Goal: Transaction & Acquisition: Purchase product/service

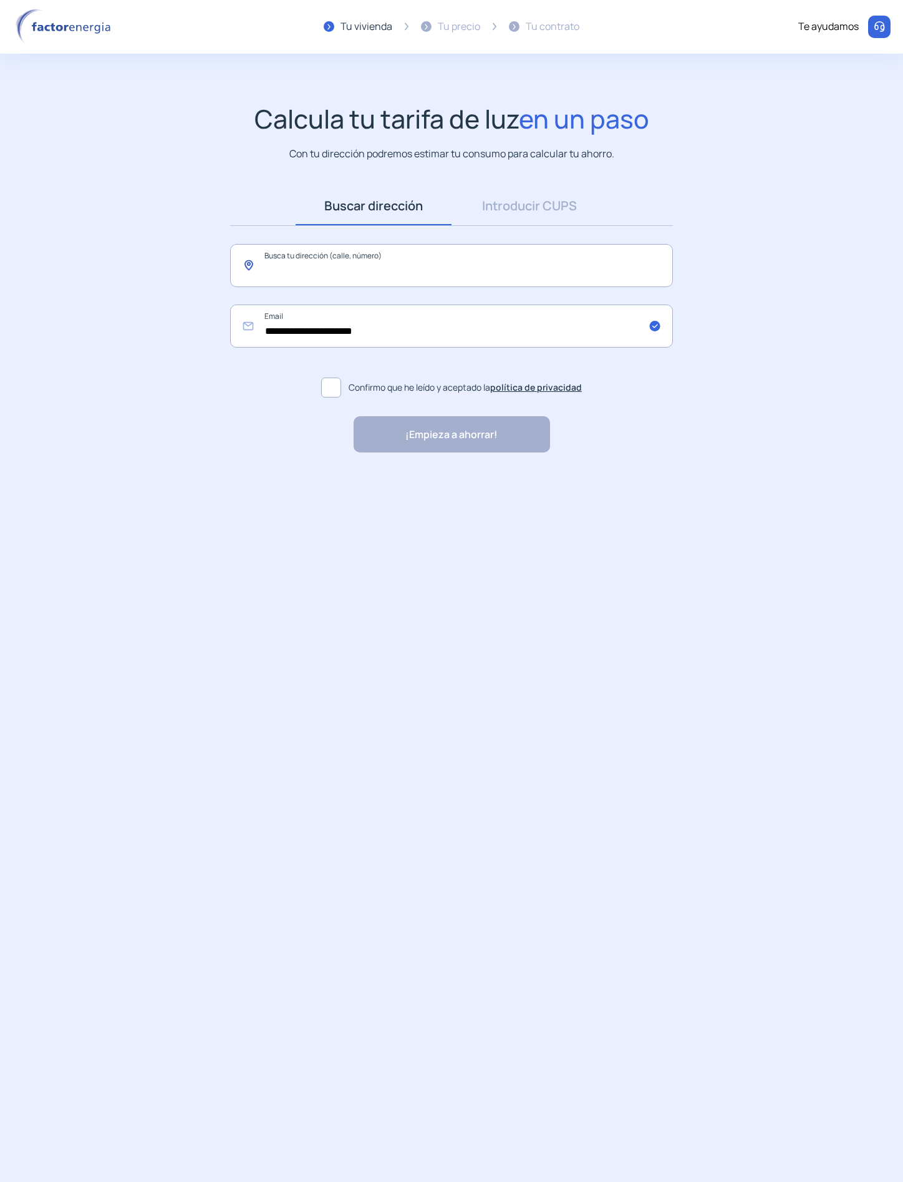
click at [427, 255] on input "text" at bounding box center [451, 265] width 443 height 43
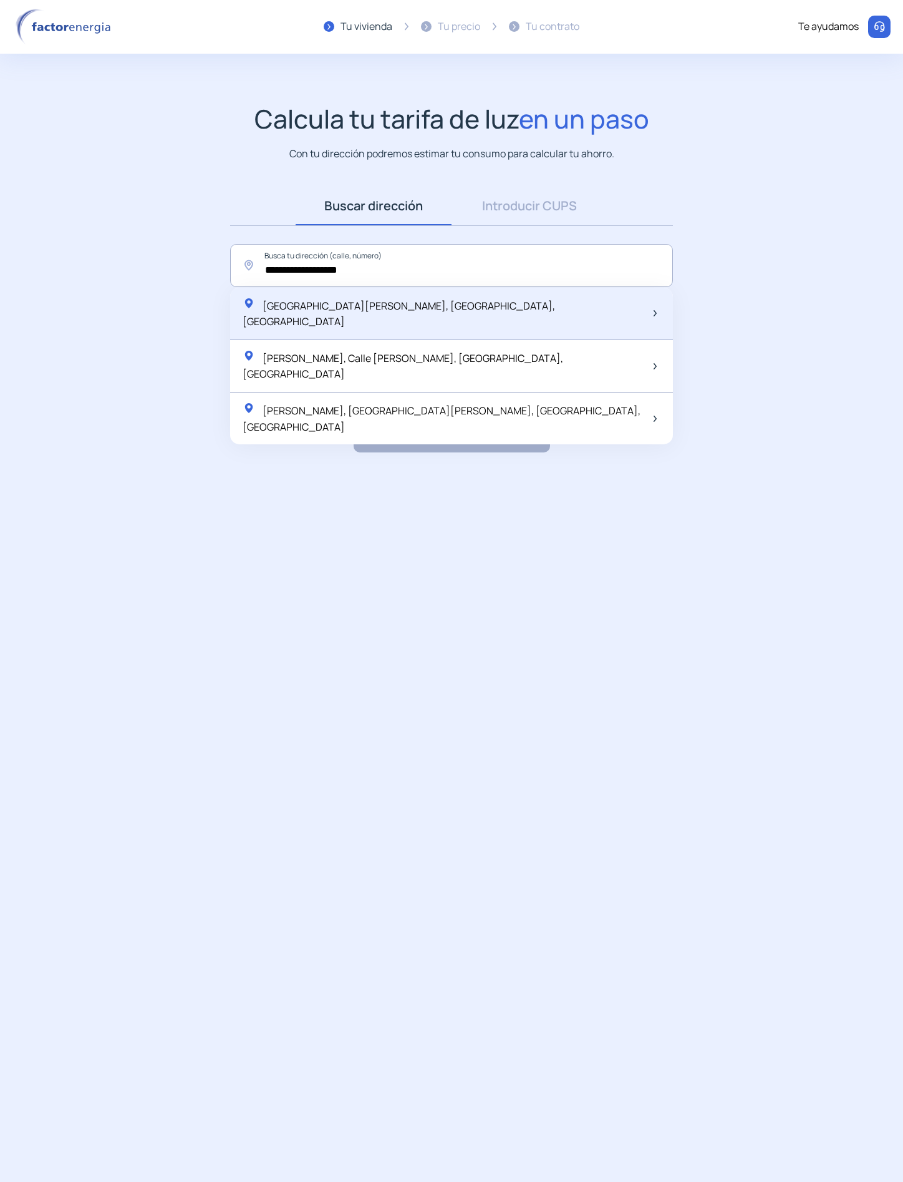
click at [406, 300] on span "Calle de Alfonso Gómez, Madrid, España" at bounding box center [399, 314] width 313 height 30
type input "**********"
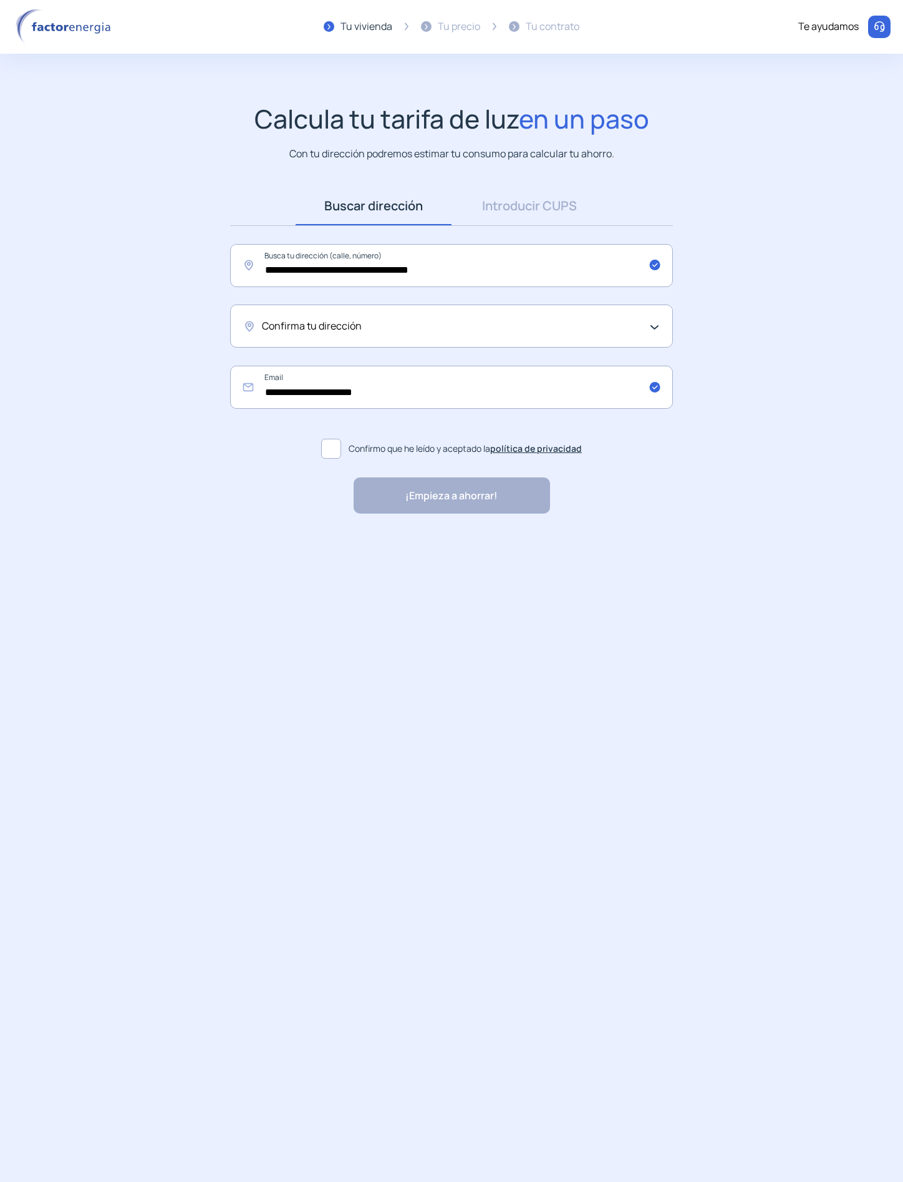
click at [379, 331] on div "Confirma tu dirección" at bounding box center [448, 326] width 373 height 16
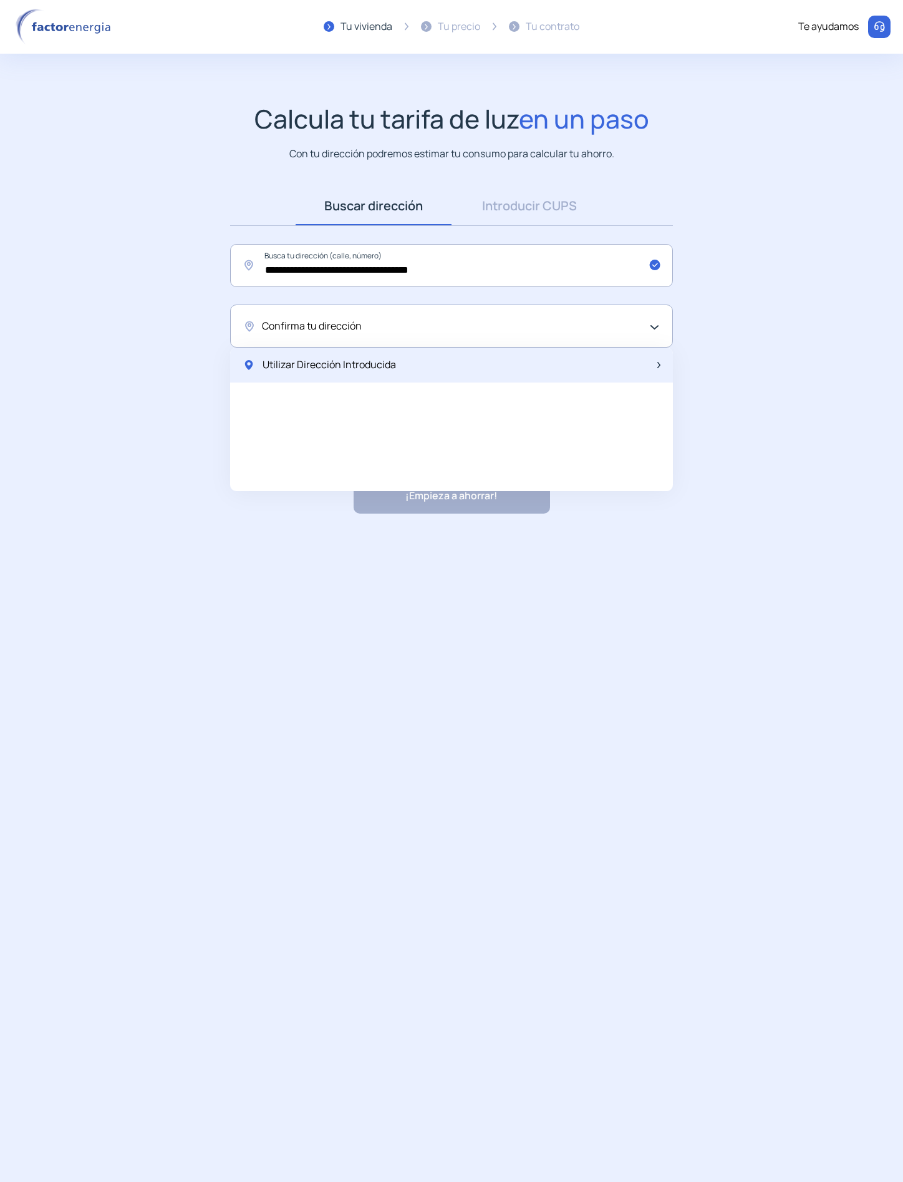
click at [366, 372] on span "Utilizar Dirección Introducida" at bounding box center [330, 365] width 134 height 16
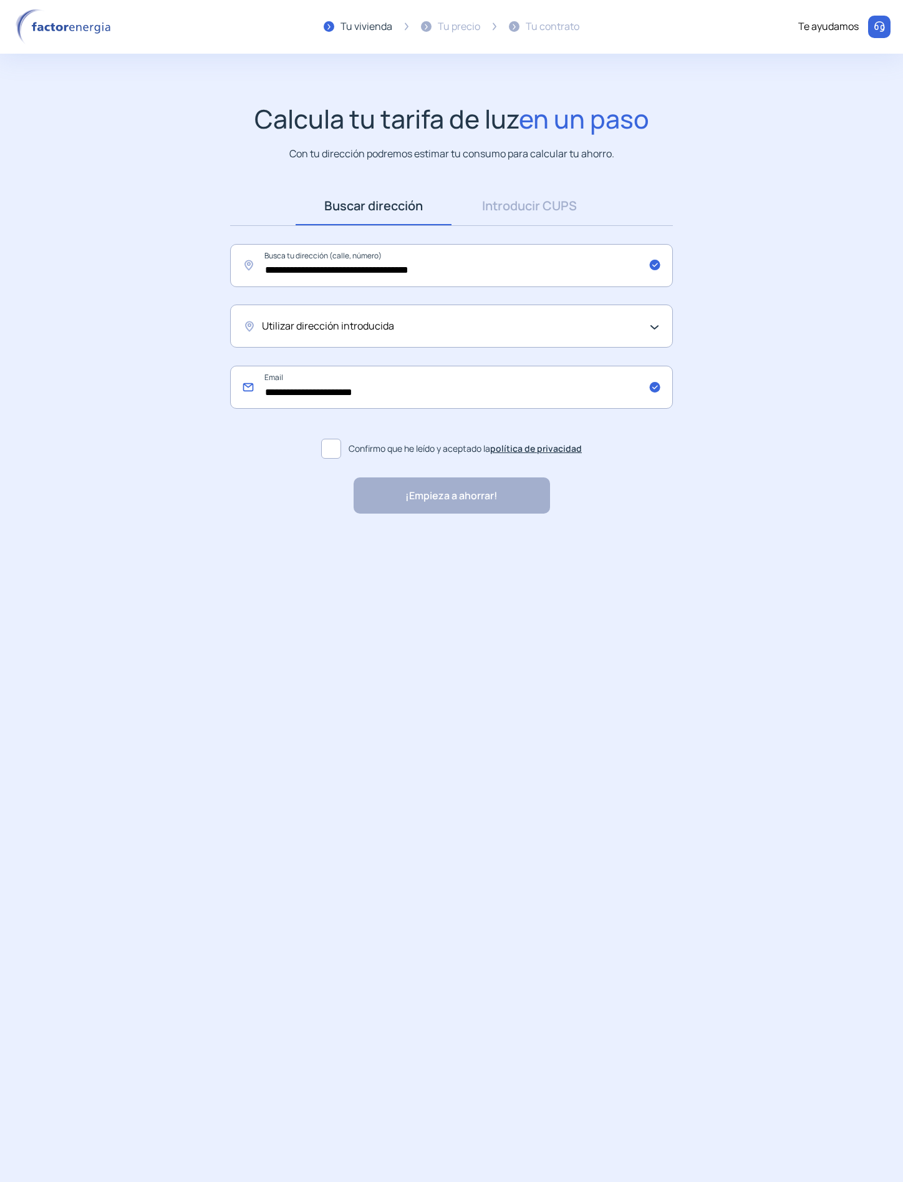
click at [361, 395] on input "**********" at bounding box center [451, 387] width 443 height 43
click at [258, 487] on div "¡Empieza a ahorrar! "Excelente servicio y atención al cliente" "Respeto por el …" at bounding box center [452, 495] width 468 height 36
drag, startPoint x: 325, startPoint y: 454, endPoint x: 334, endPoint y: 461, distance: 11.5
click at [329, 454] on span at bounding box center [331, 449] width 20 height 20
click at [375, 496] on div "¡Empieza a ahorrar!" at bounding box center [452, 495] width 197 height 36
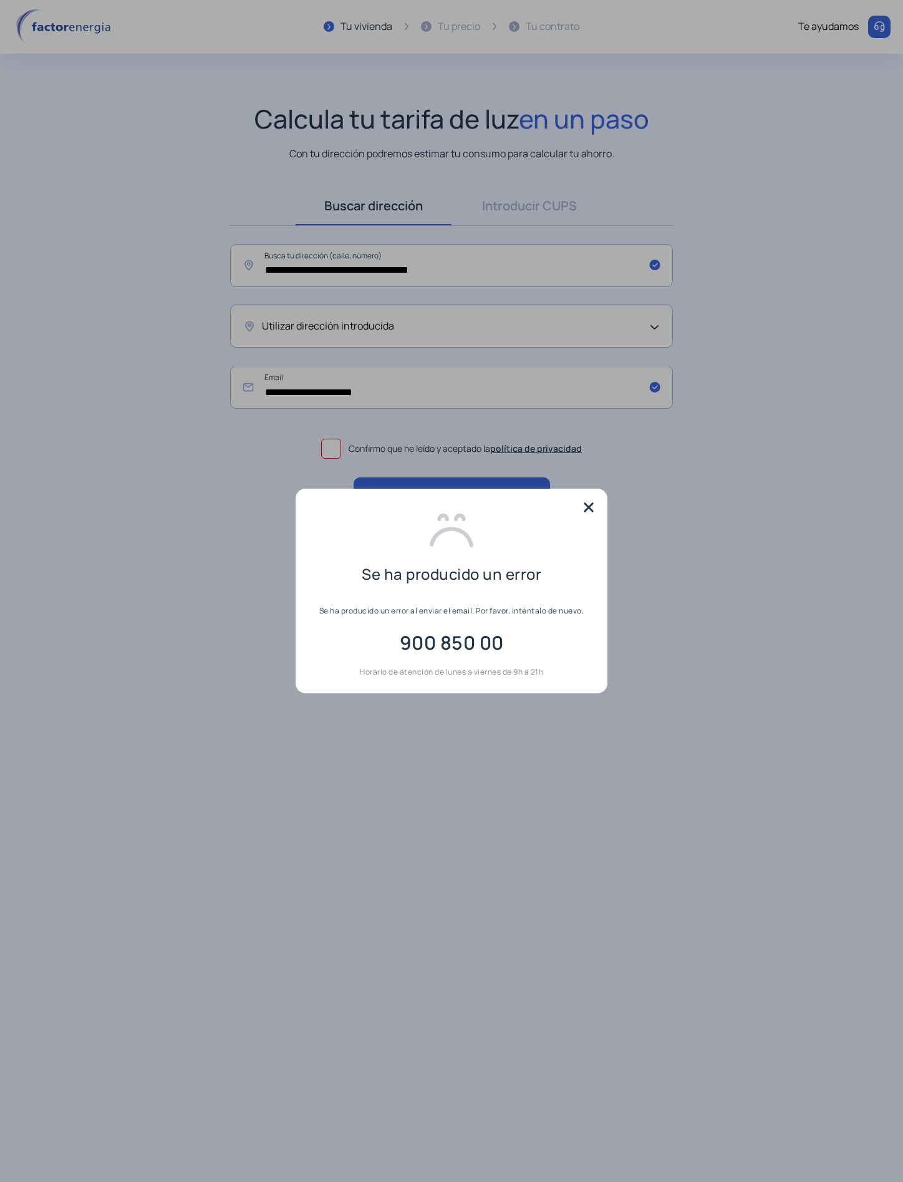
click at [591, 502] on img at bounding box center [589, 507] width 19 height 19
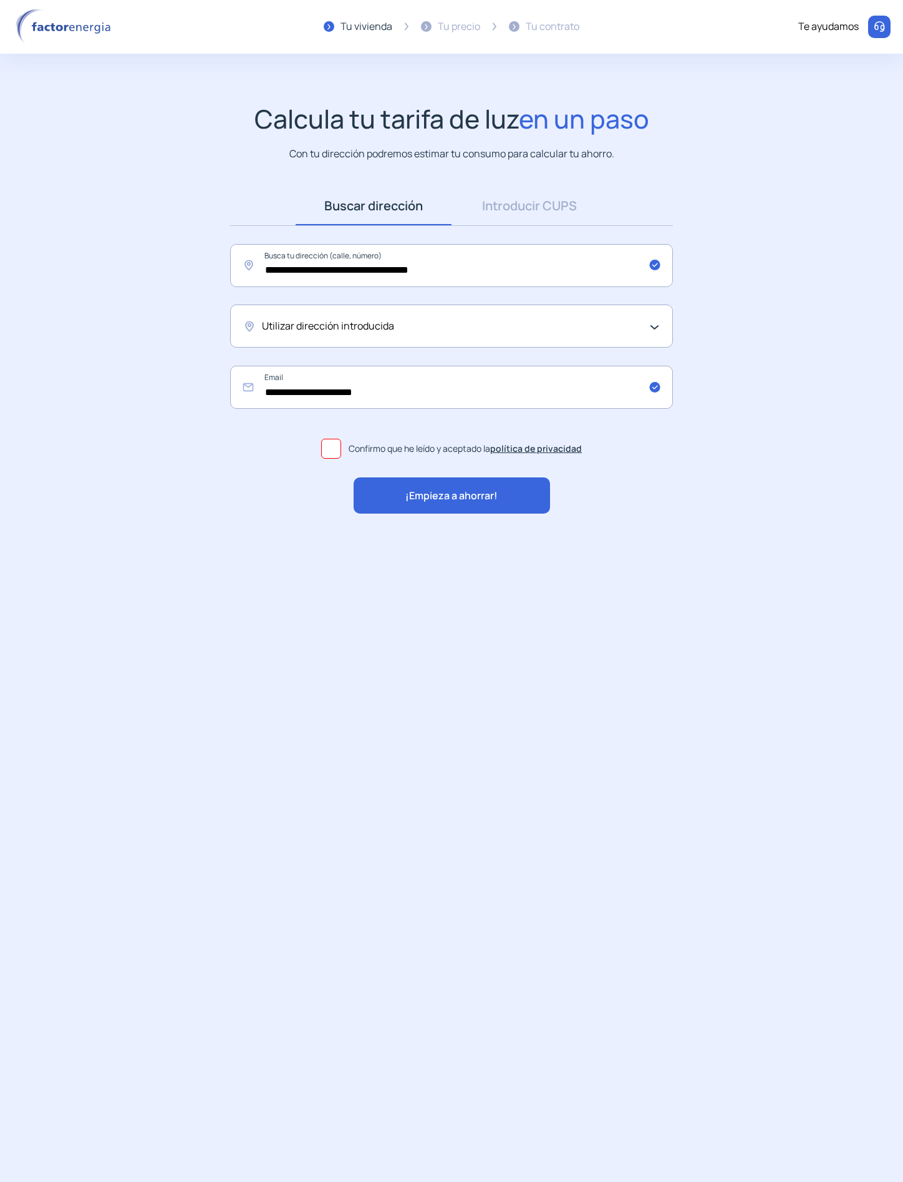
click at [619, 512] on div "¡Empieza a ahorrar! "Excelente servicio y atención al cliente" "Respeto por el …" at bounding box center [452, 495] width 468 height 36
click at [545, 335] on div "Utilizar dirección introducida" at bounding box center [451, 325] width 443 height 43
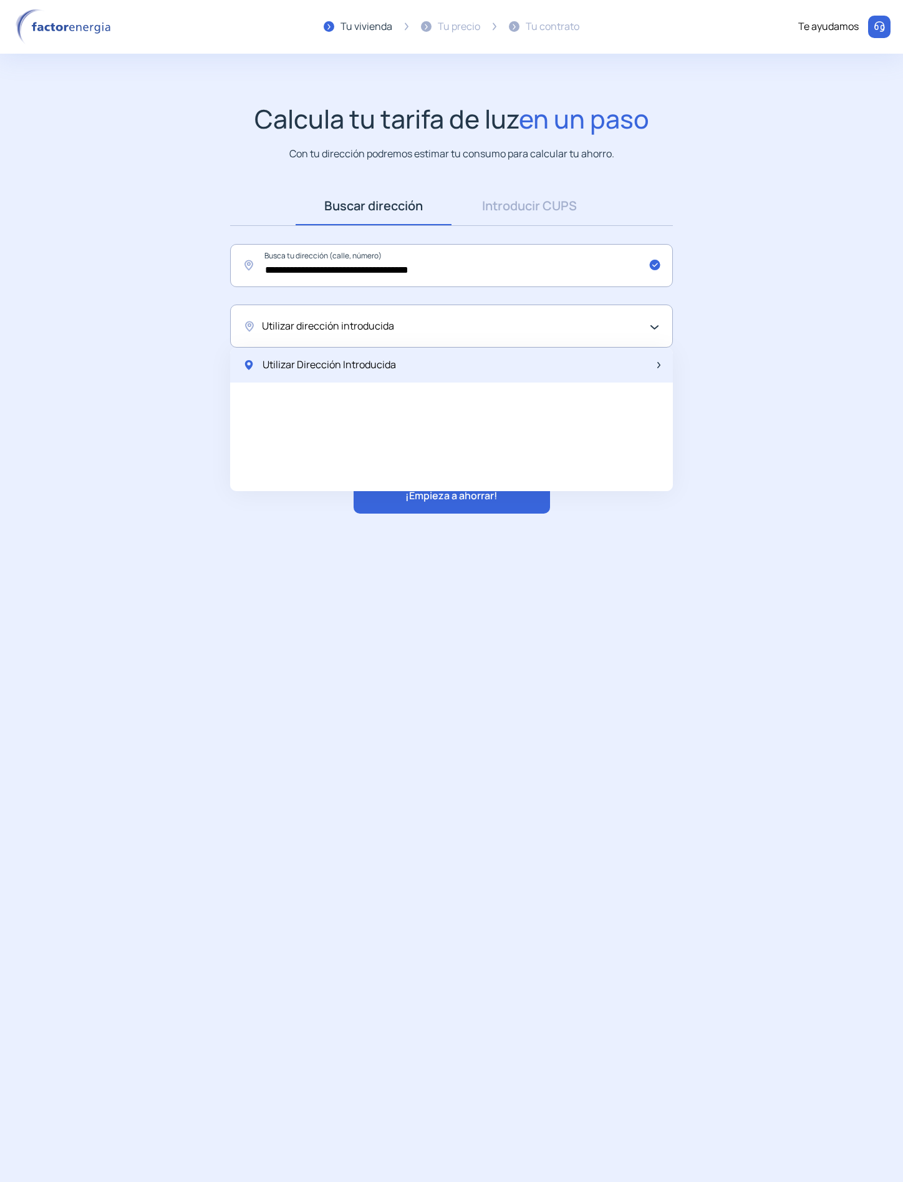
click at [284, 362] on span "Utilizar Dirección Introducida" at bounding box center [330, 365] width 134 height 16
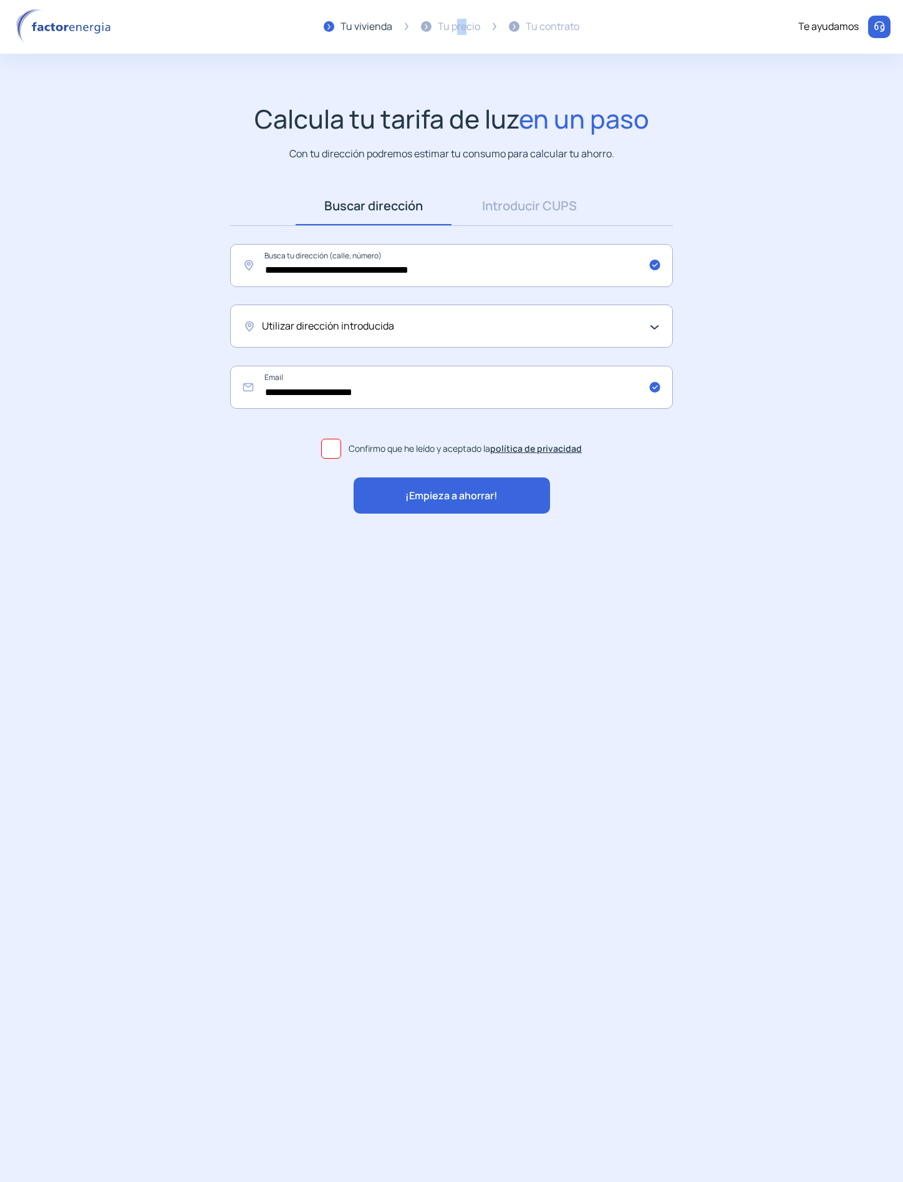
drag, startPoint x: 466, startPoint y: 12, endPoint x: 12, endPoint y: 3, distance: 454.3
click at [445, 13] on div "Tu precio" at bounding box center [450, 27] width 59 height 36
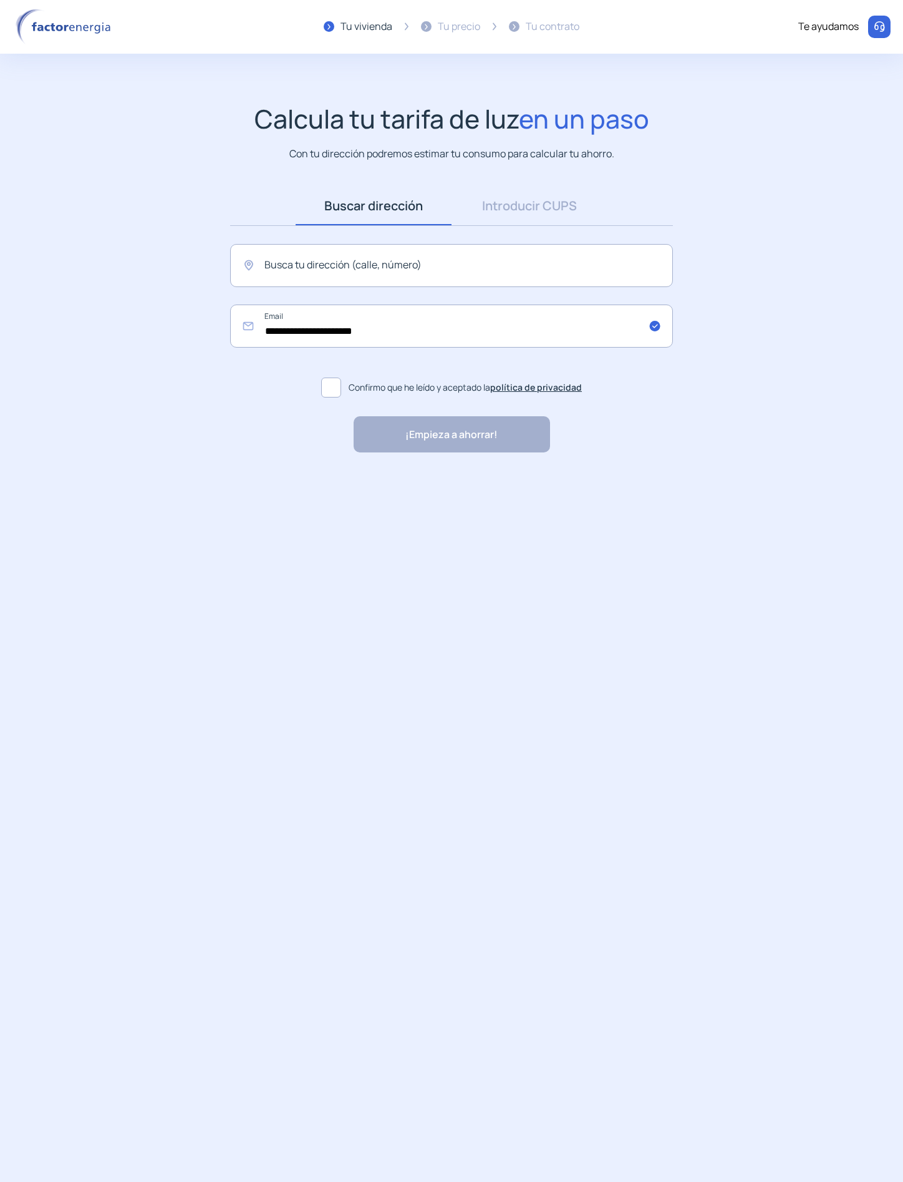
drag, startPoint x: 376, startPoint y: 402, endPoint x: 360, endPoint y: 391, distance: 19.7
click at [371, 400] on label "Confirmo que he leído y aceptado la política de privacidad" at bounding box center [451, 387] width 443 height 30
click at [360, 391] on span "Confirmo que he leído y aceptado la política de privacidad" at bounding box center [465, 388] width 233 height 14
click at [320, 395] on label "Confirmo que he leído y aceptado la política de privacidad" at bounding box center [451, 387] width 443 height 30
click at [324, 392] on span at bounding box center [331, 387] width 20 height 20
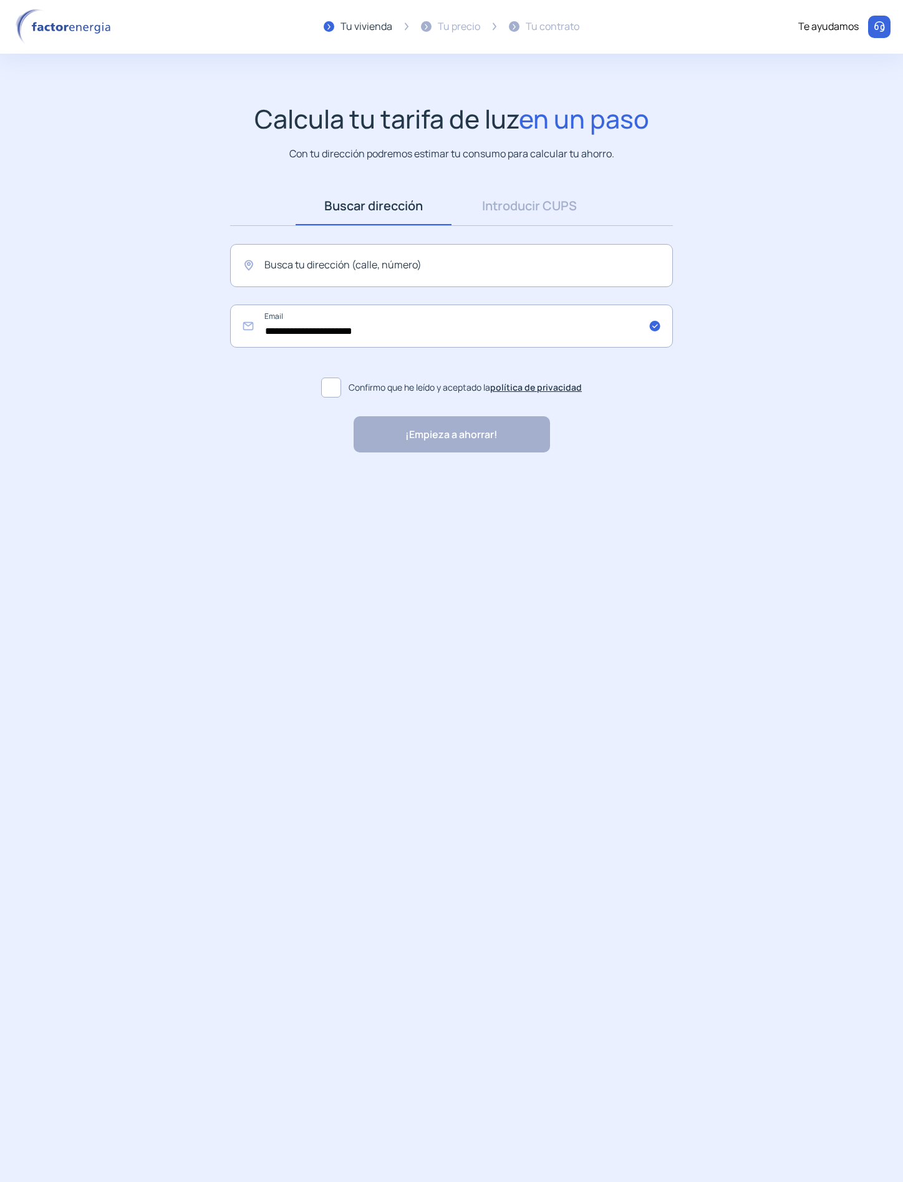
click at [390, 441] on div "¡Empieza a ahorrar! "Excelente servicio y atención al cliente" "Respeto por el …" at bounding box center [452, 434] width 197 height 36
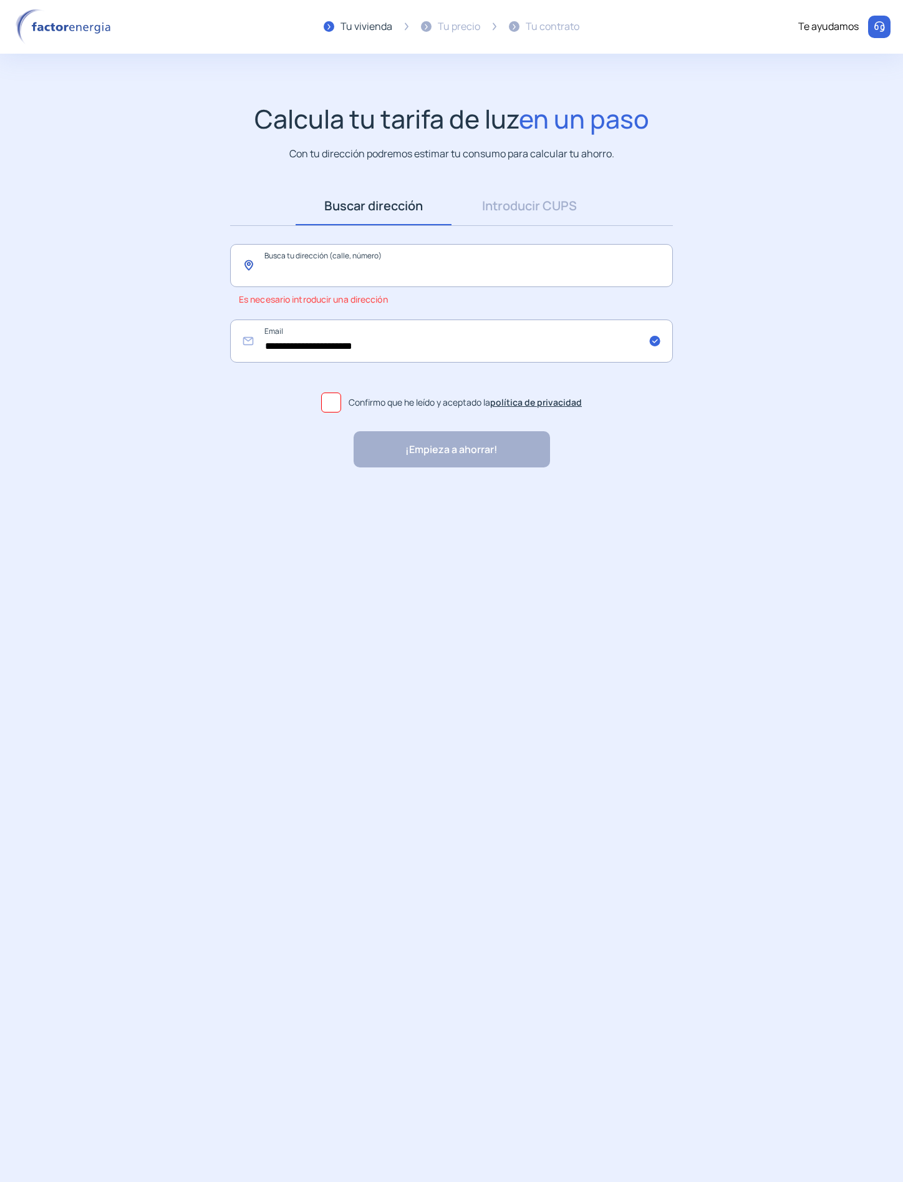
click at [431, 246] on input "text" at bounding box center [451, 265] width 443 height 43
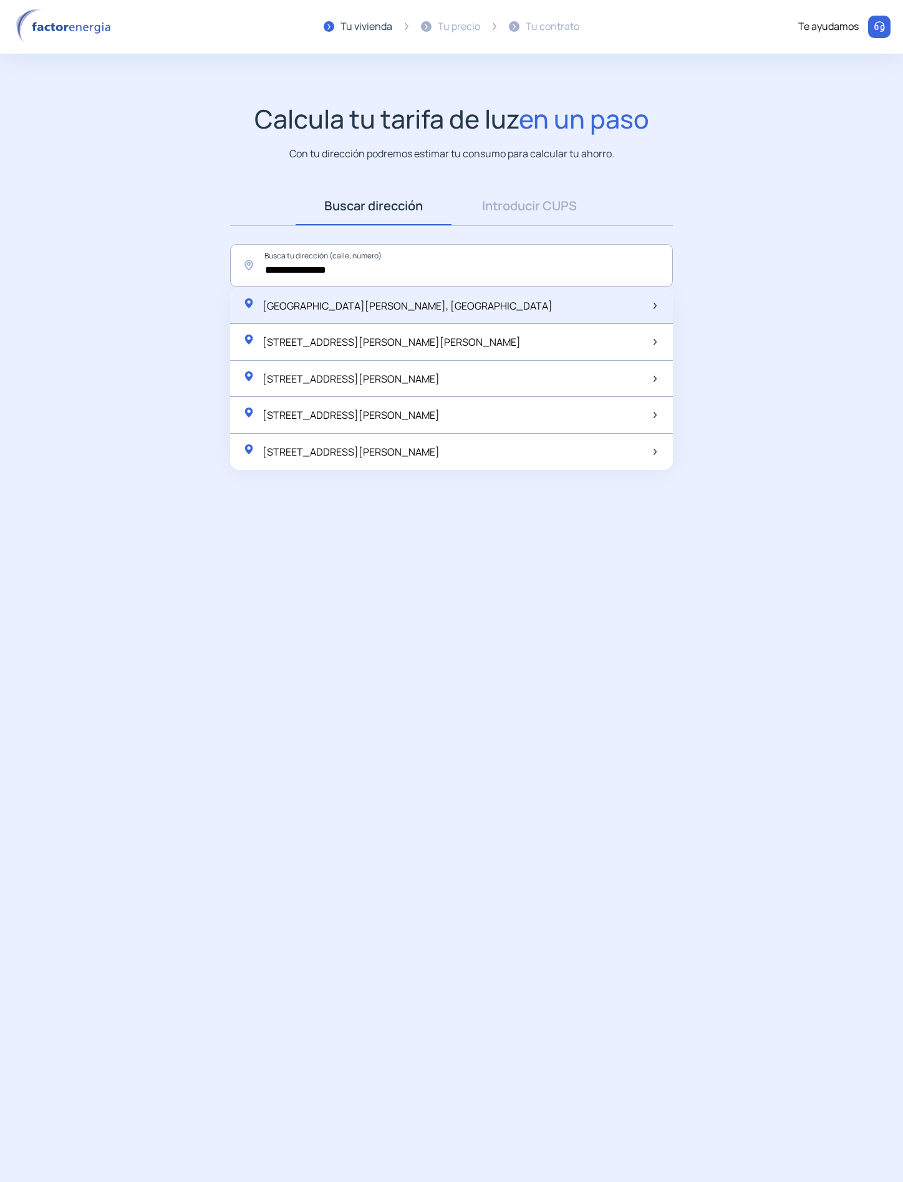
click at [391, 303] on span "[GEOGRAPHIC_DATA][PERSON_NAME], [GEOGRAPHIC_DATA]" at bounding box center [408, 306] width 290 height 14
type input "**********"
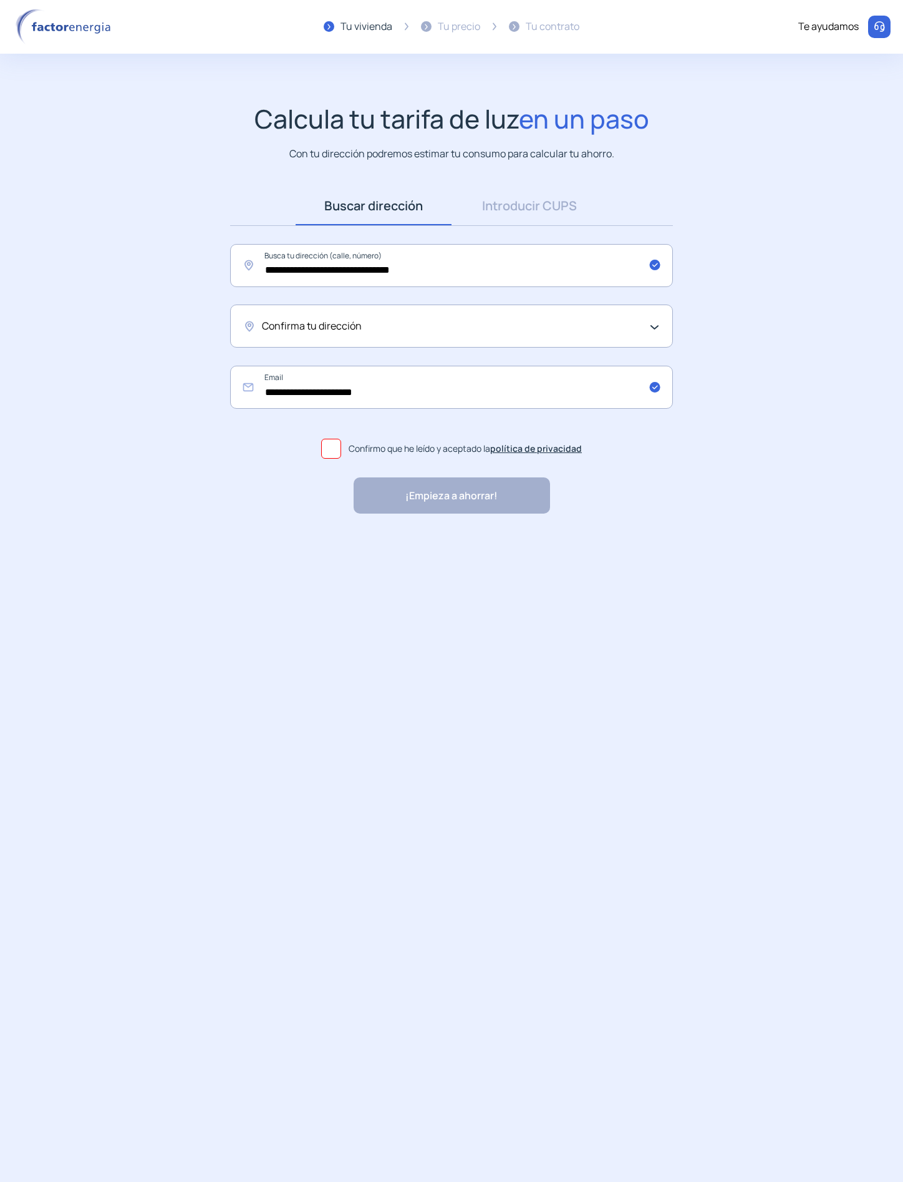
click at [415, 319] on div "Confirma tu dirección" at bounding box center [448, 326] width 373 height 16
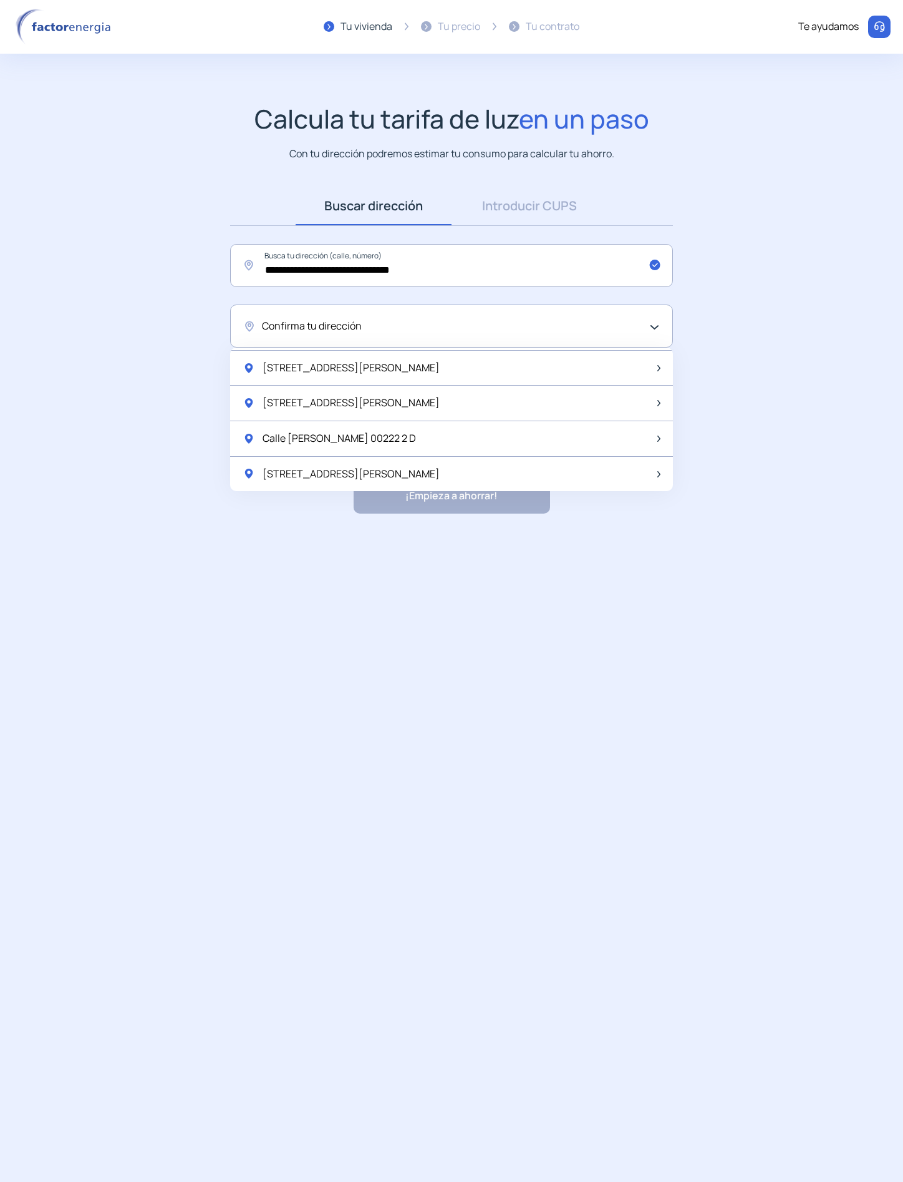
scroll to position [1656, 0]
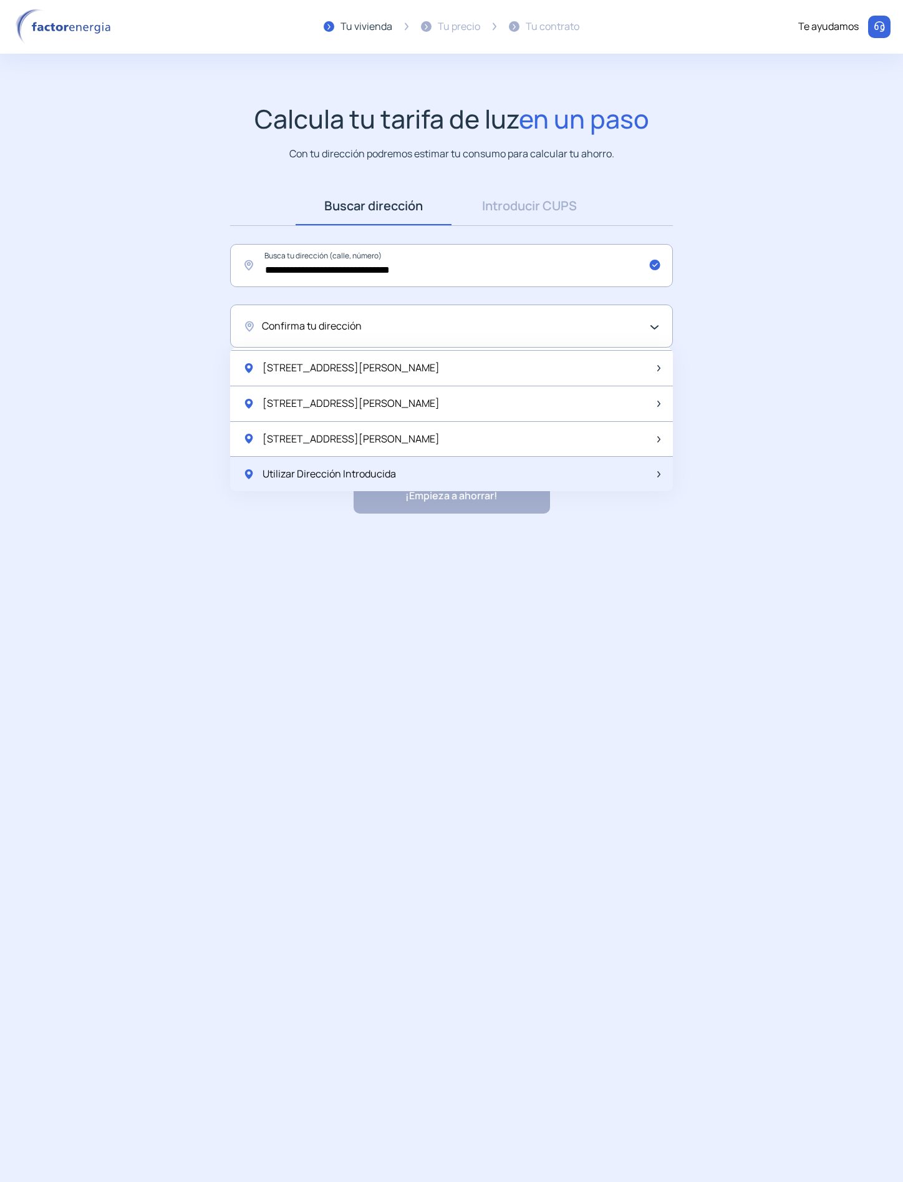
click at [283, 466] on span "Utilizar Dirección Introducida" at bounding box center [330, 474] width 134 height 16
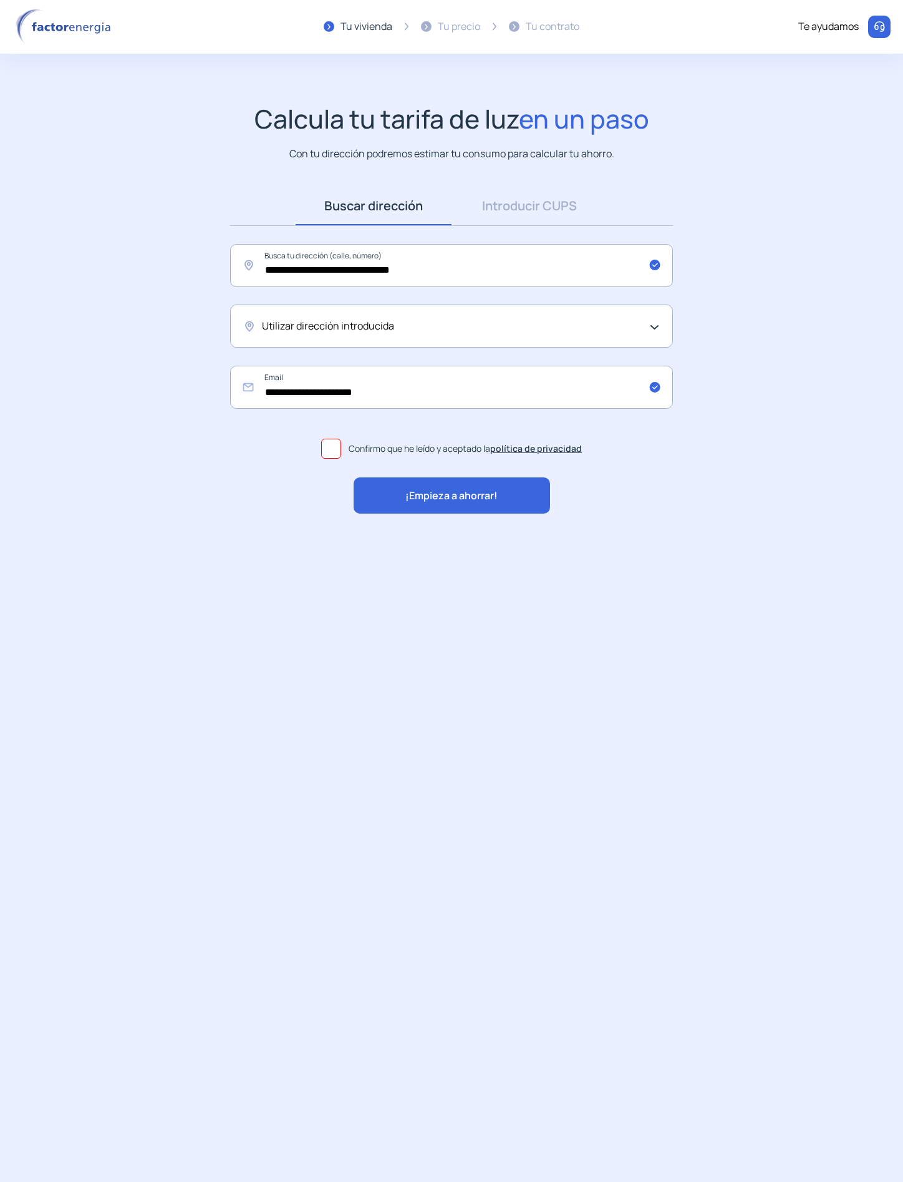
click at [435, 492] on span "¡Empieza a ahorrar!" at bounding box center [452, 496] width 92 height 16
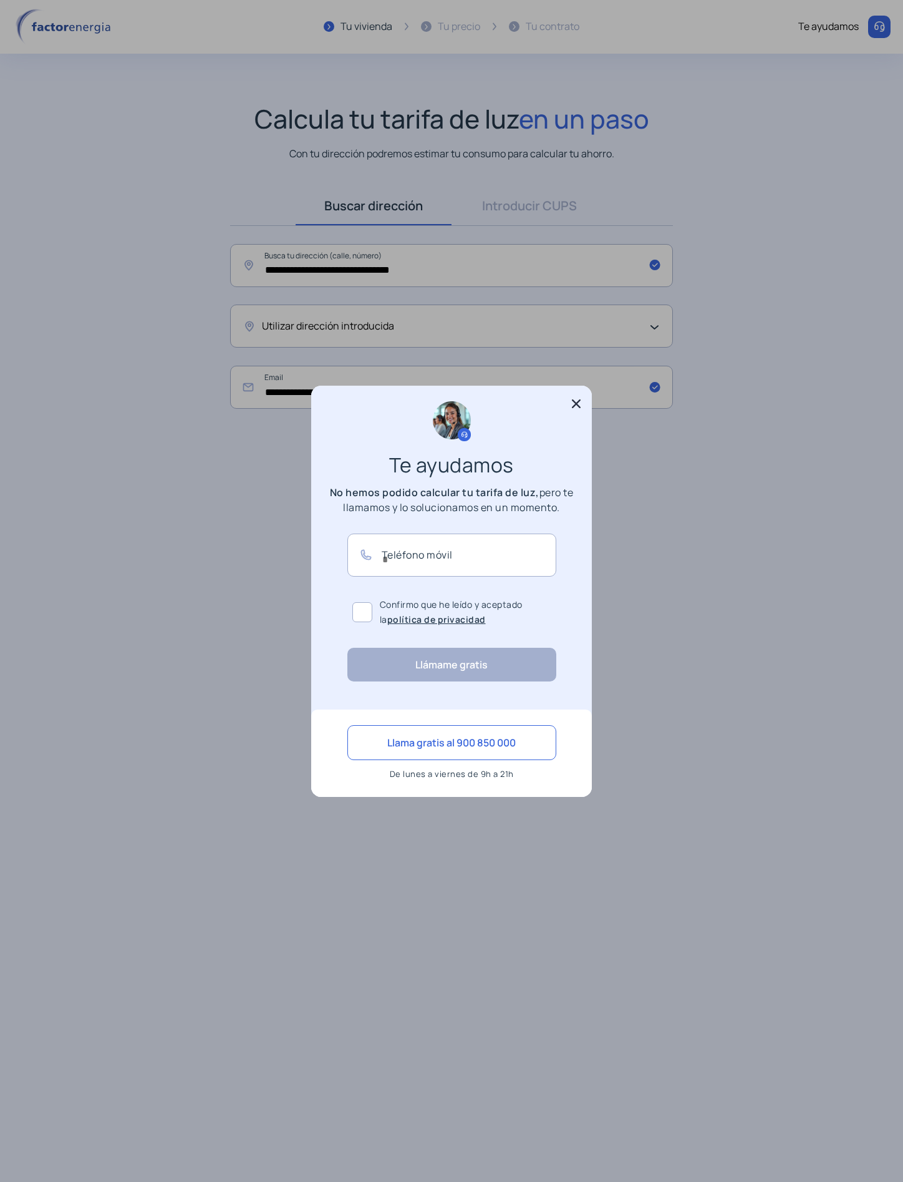
click at [577, 407] on icon at bounding box center [576, 403] width 12 height 12
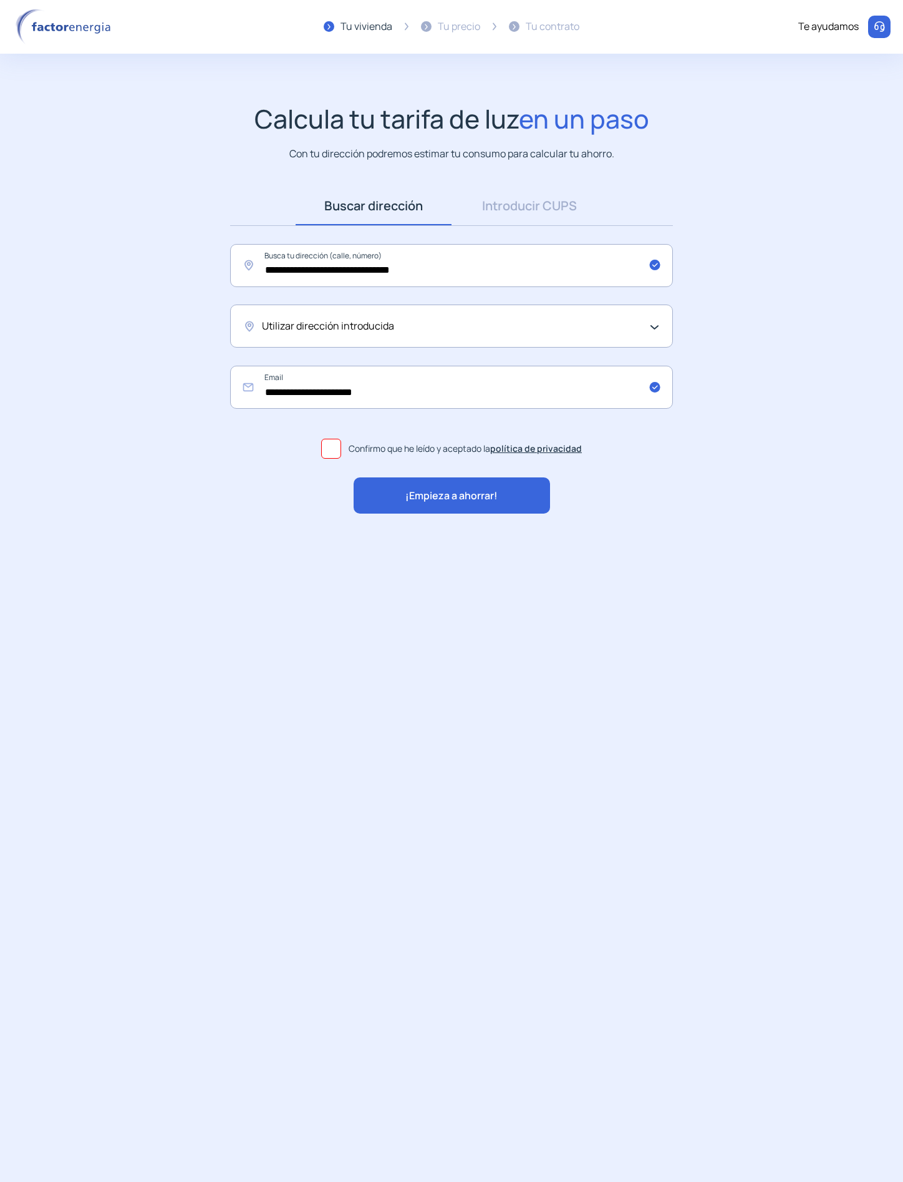
click at [481, 490] on span "¡Empieza a ahorrar!" at bounding box center [452, 496] width 92 height 16
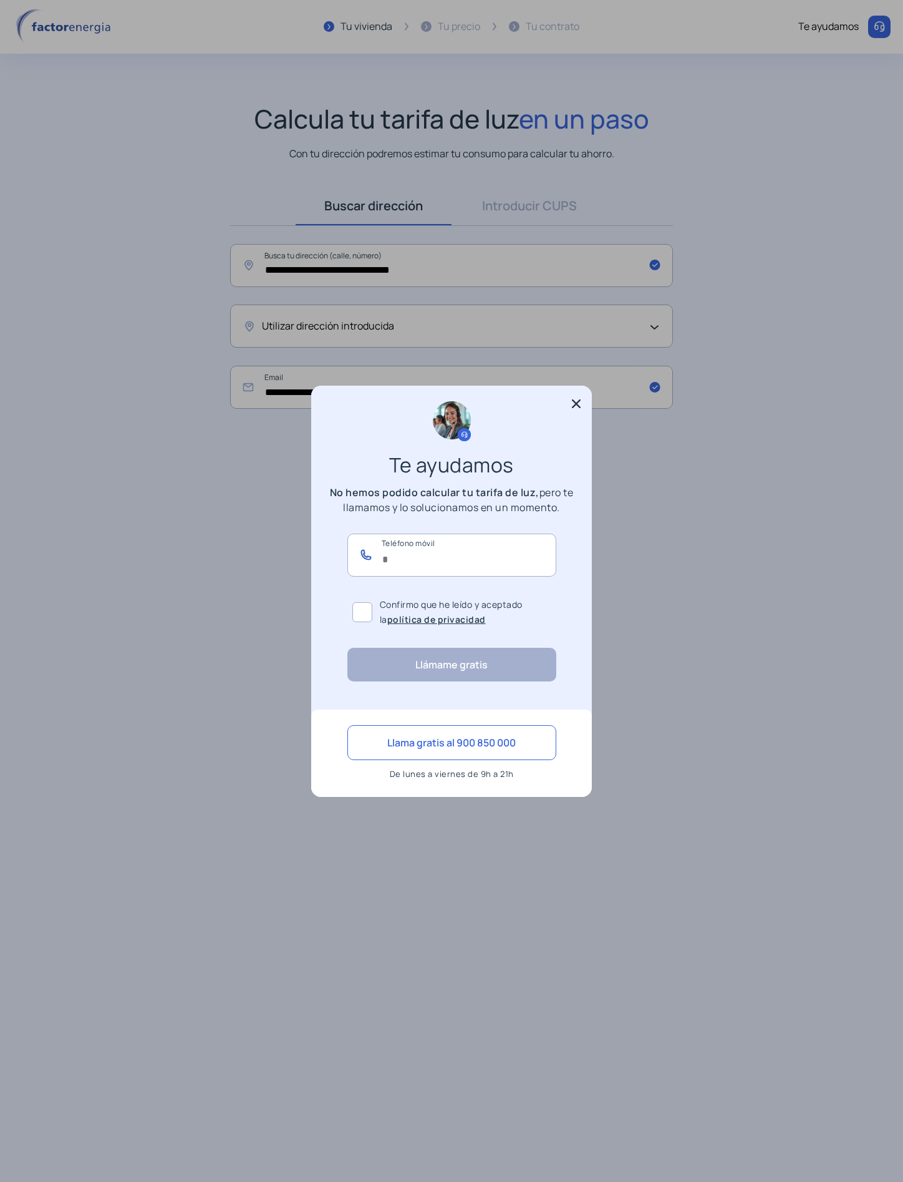
click at [415, 534] on input "text" at bounding box center [451, 554] width 209 height 43
type input "*********"
click at [367, 602] on span at bounding box center [362, 612] width 20 height 20
click at [374, 674] on button "Llámame gratis" at bounding box center [451, 665] width 209 height 34
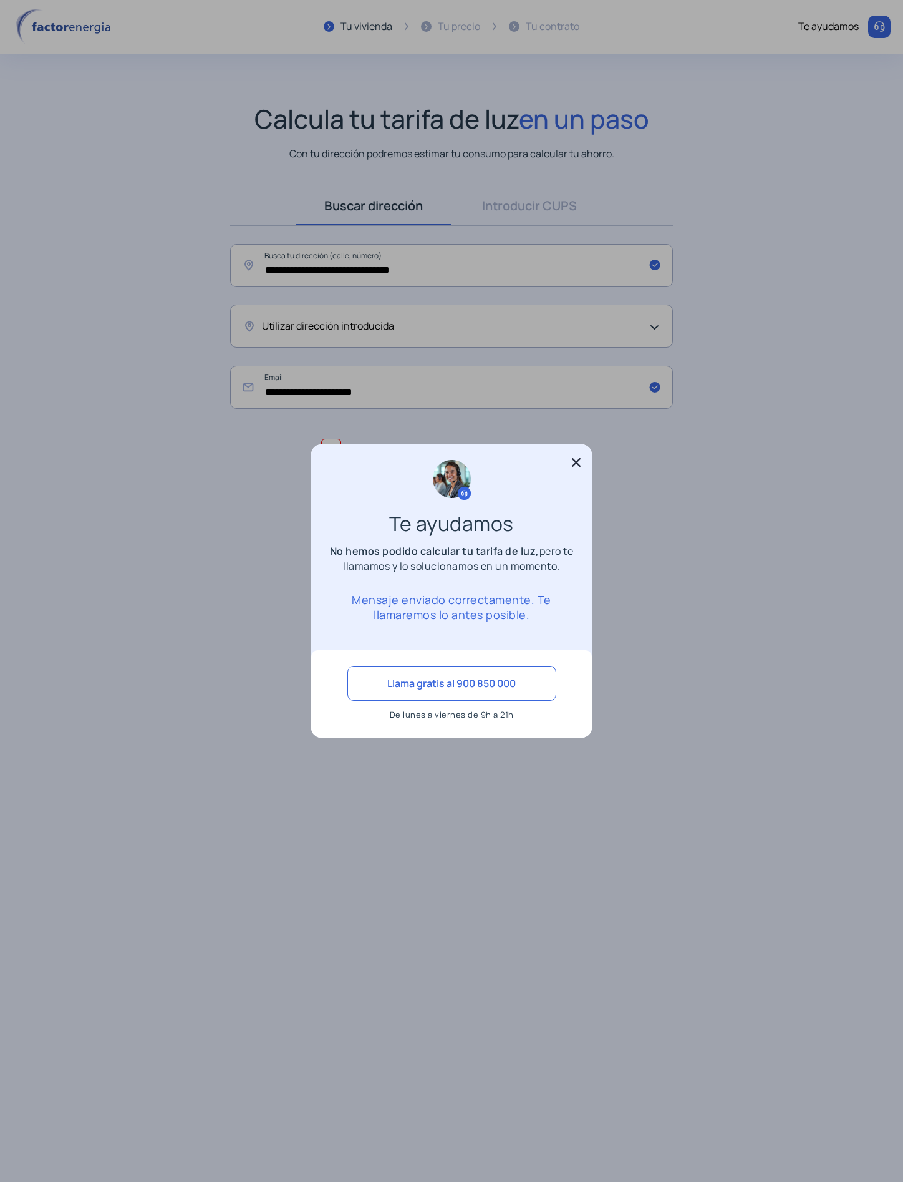
click at [582, 457] on icon at bounding box center [576, 462] width 12 height 12
